Goal: Task Accomplishment & Management: Manage account settings

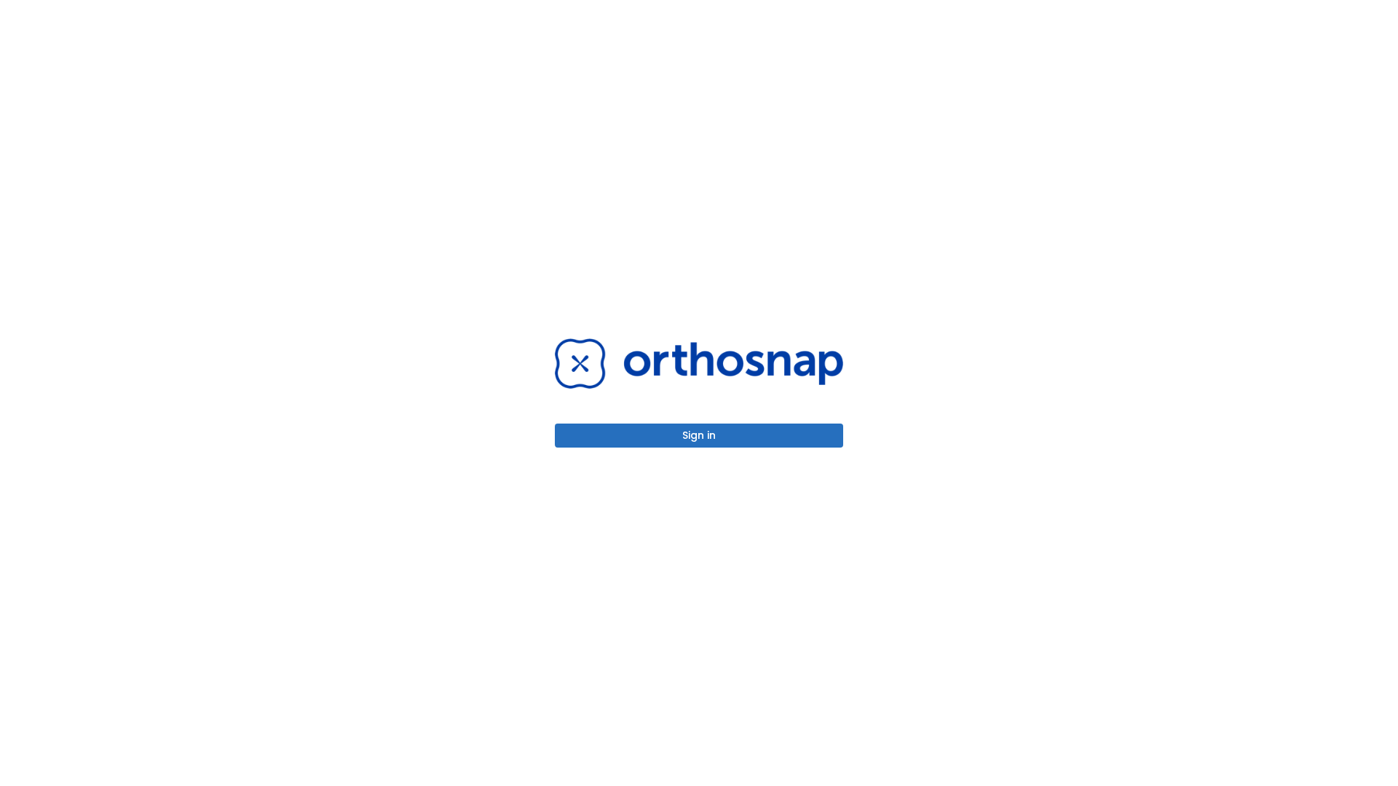
click at [699, 435] on button "Sign in" at bounding box center [699, 436] width 288 height 24
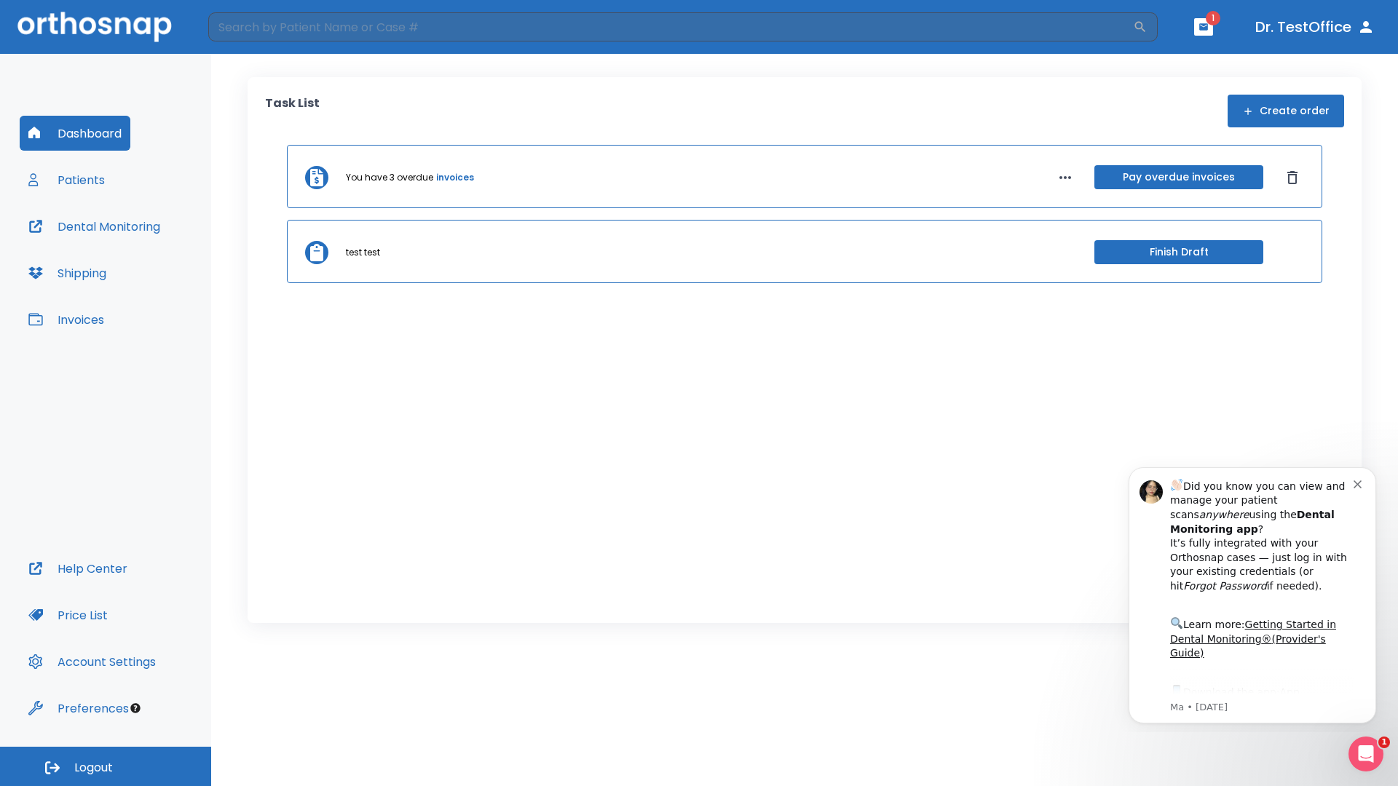
click at [106, 766] on span "Logout" at bounding box center [93, 768] width 39 height 16
